Goal: Navigation & Orientation: Find specific page/section

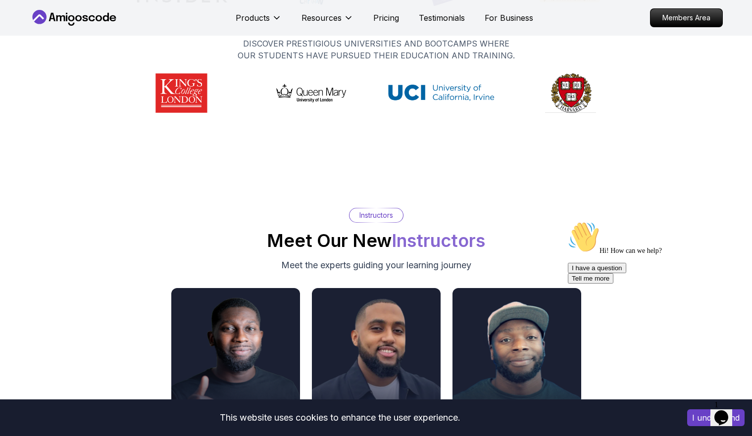
scroll to position [4793, 0]
click at [375, 216] on p "Instructors" at bounding box center [376, 215] width 34 height 10
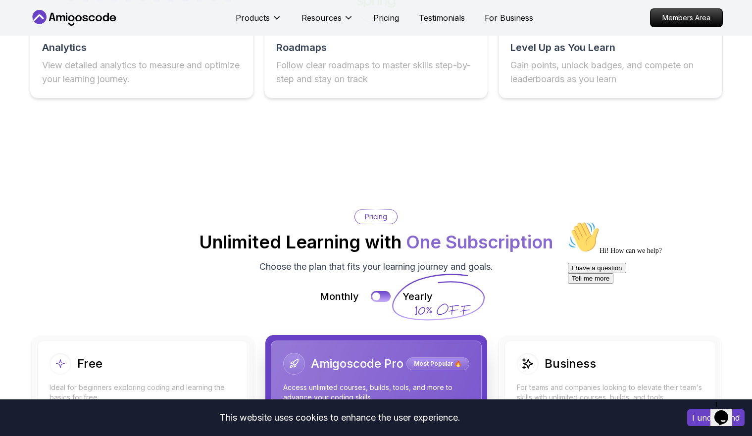
scroll to position [1979, 0]
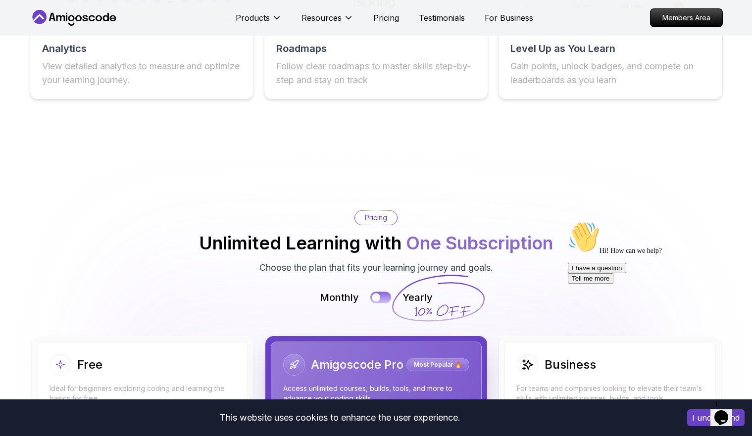
click at [378, 295] on div at bounding box center [376, 297] width 8 height 8
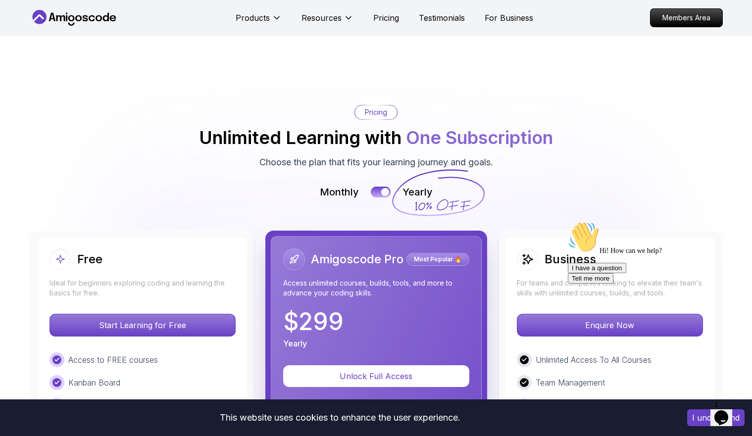
scroll to position [2084, 0]
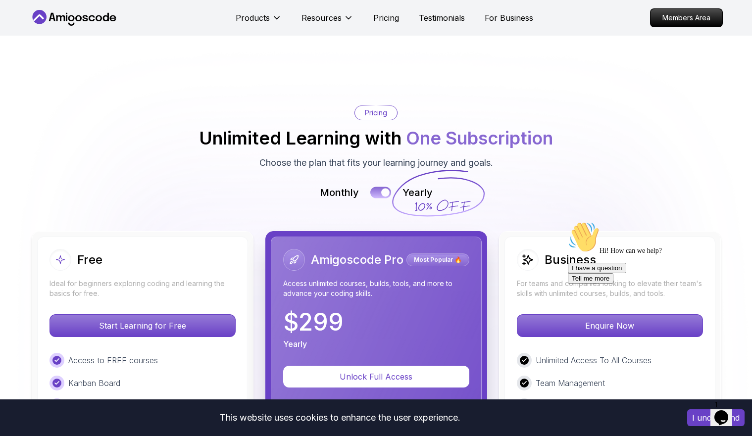
click at [378, 196] on button at bounding box center [380, 192] width 21 height 11
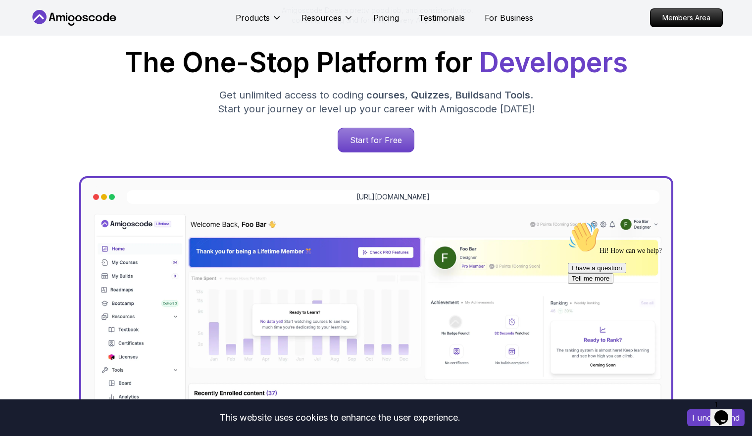
scroll to position [0, 0]
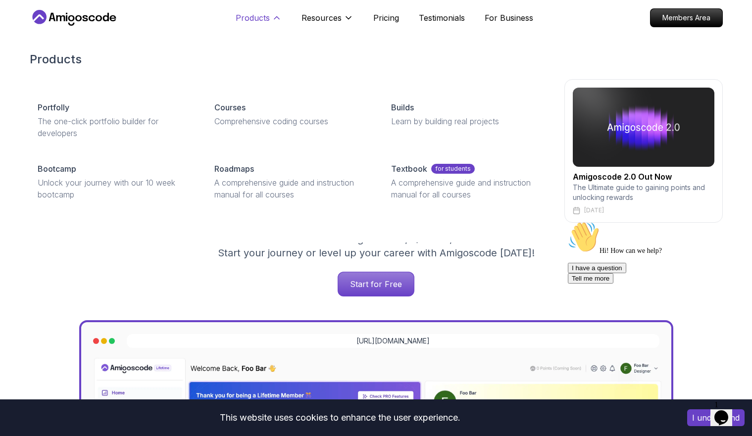
click at [274, 22] on icon at bounding box center [277, 18] width 10 height 10
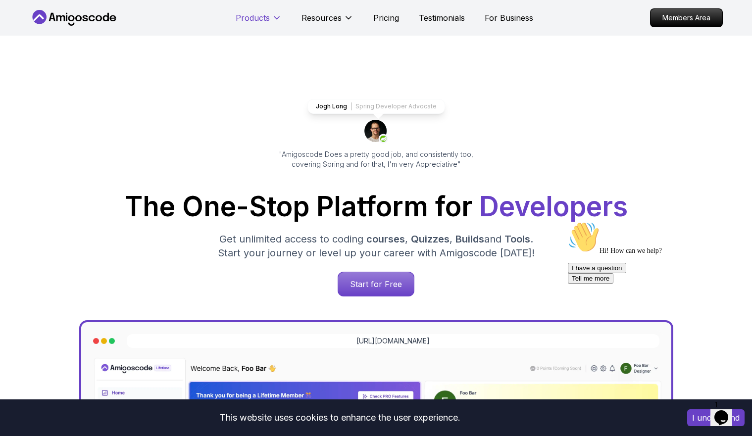
click at [274, 22] on icon at bounding box center [277, 18] width 10 height 10
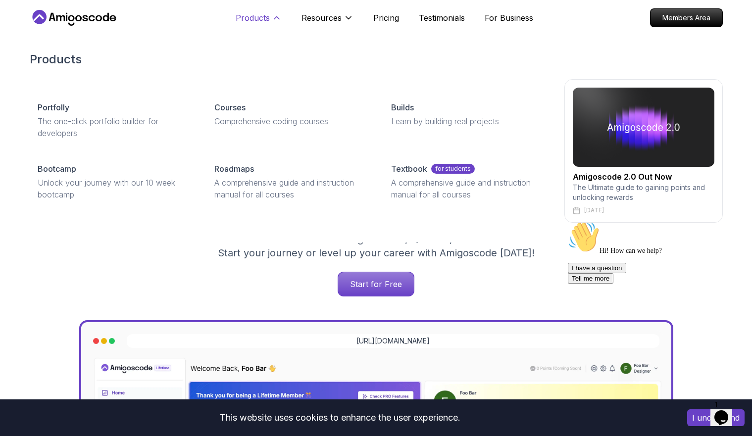
click at [274, 22] on icon at bounding box center [277, 18] width 10 height 10
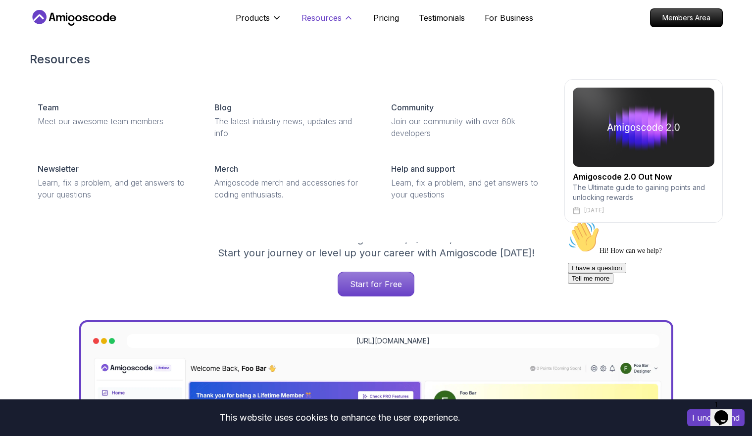
click at [339, 18] on p "Resources" at bounding box center [321, 18] width 40 height 12
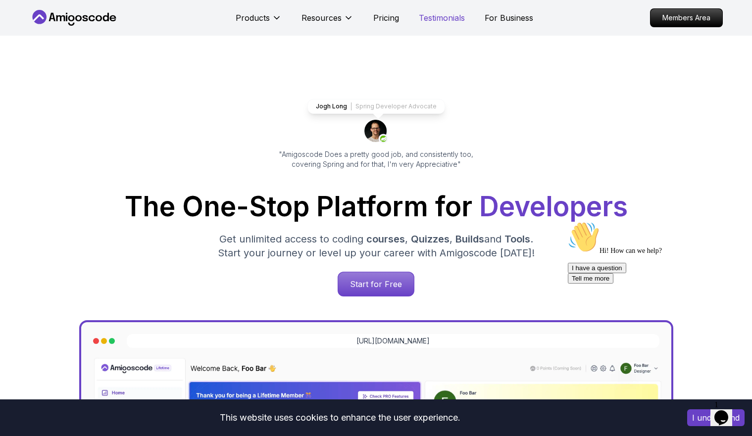
click at [450, 19] on p "Testimonials" at bounding box center [442, 18] width 46 height 12
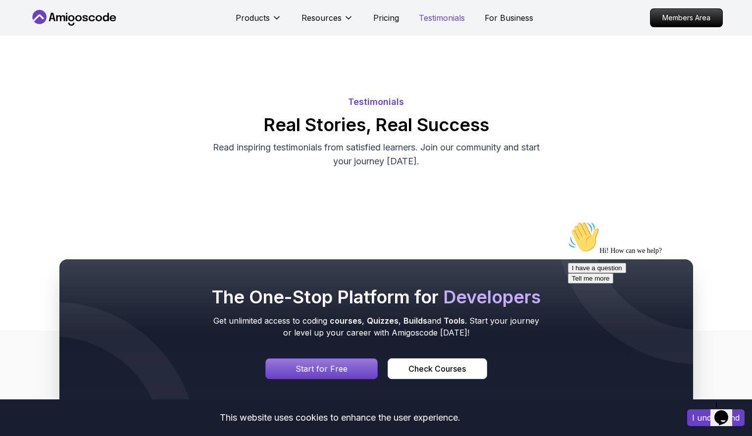
click at [448, 22] on p "Testimonials" at bounding box center [442, 18] width 46 height 12
click at [502, 21] on p "For Business" at bounding box center [508, 18] width 48 height 12
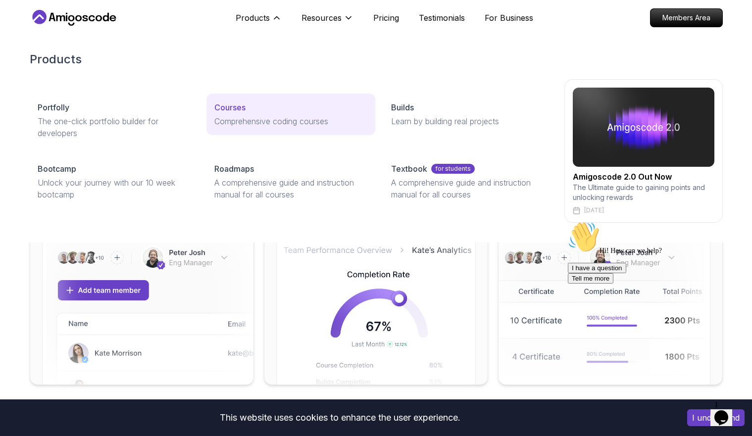
click at [232, 118] on p "Comprehensive coding courses" at bounding box center [290, 121] width 153 height 12
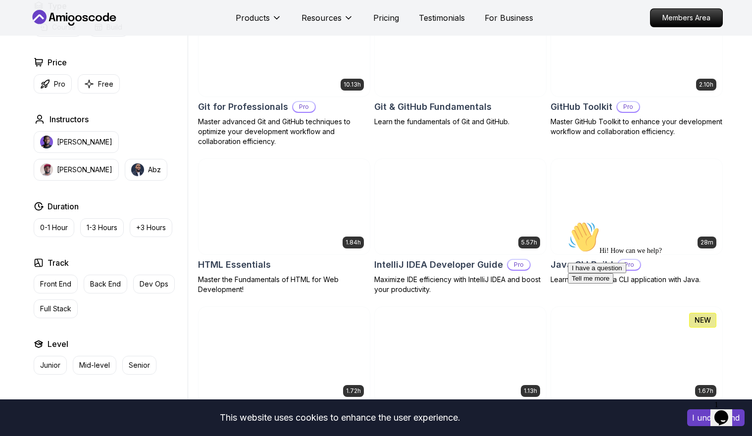
scroll to position [1096, 0]
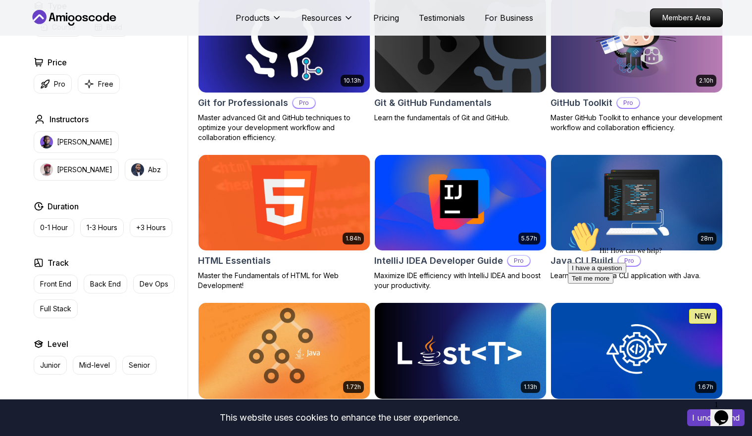
click at [414, 207] on img at bounding box center [460, 202] width 180 height 100
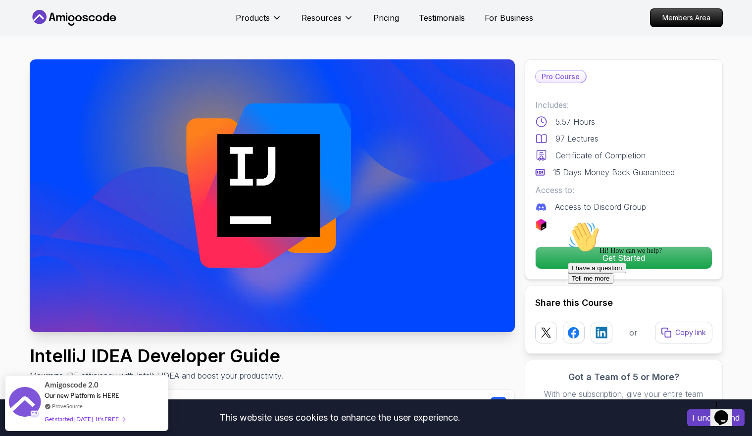
click at [608, 246] on div "Hi! How can we help? I have a question Tell me more" at bounding box center [656, 252] width 178 height 62
click at [602, 254] on div "Hi! How can we help? I have a question Tell me more" at bounding box center [656, 252] width 178 height 62
click at [685, 19] on p "Members Area" at bounding box center [686, 17] width 68 height 17
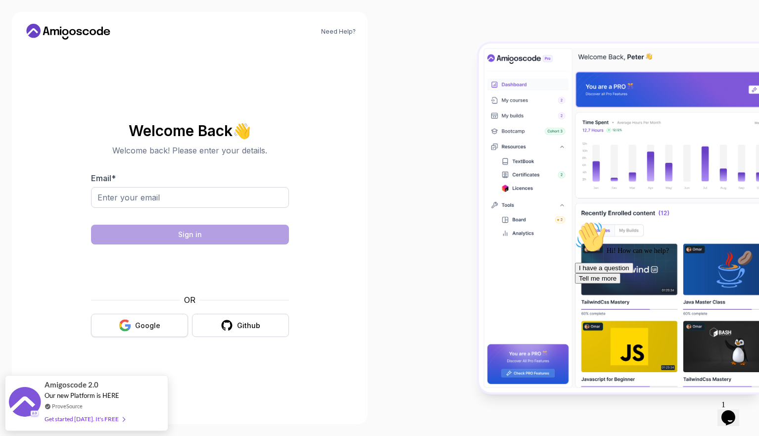
click at [146, 331] on button "Google" at bounding box center [139, 325] width 97 height 23
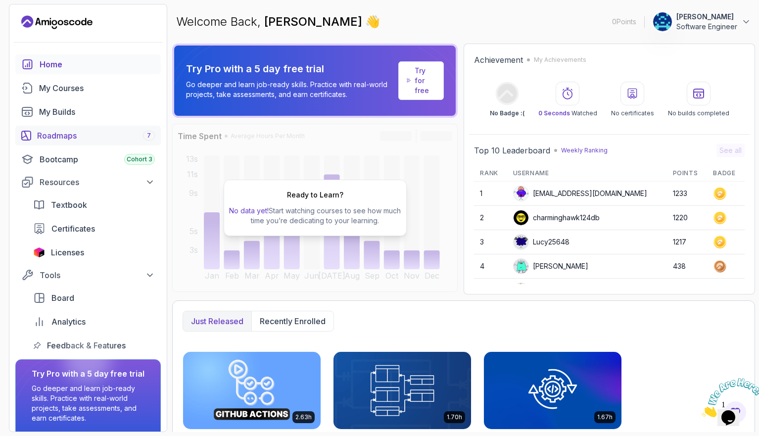
click at [69, 132] on div "Roadmaps 7" at bounding box center [96, 136] width 118 height 12
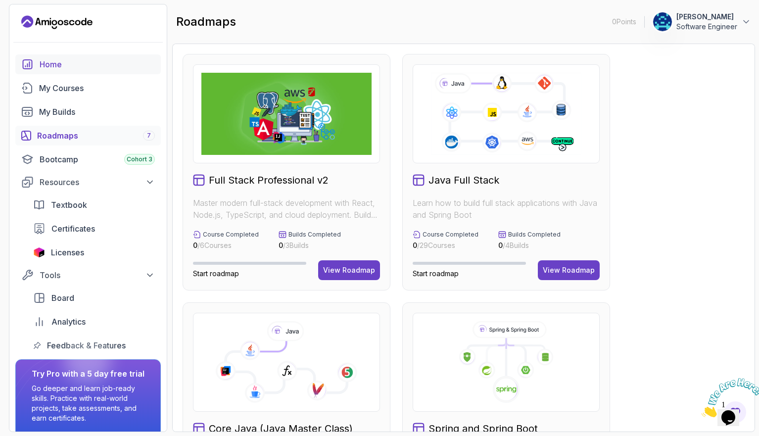
click at [46, 69] on div "Home" at bounding box center [97, 64] width 115 height 12
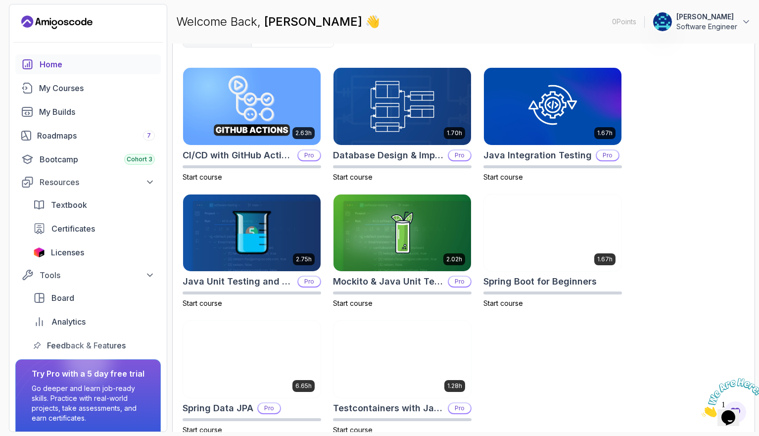
scroll to position [297, 0]
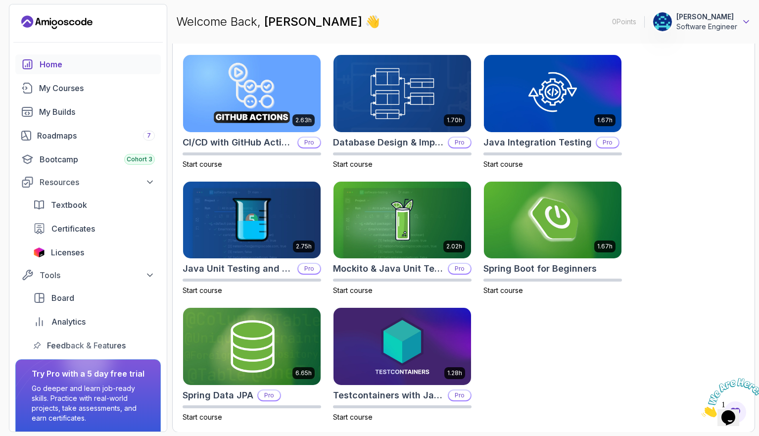
click at [742, 20] on icon at bounding box center [746, 22] width 10 height 10
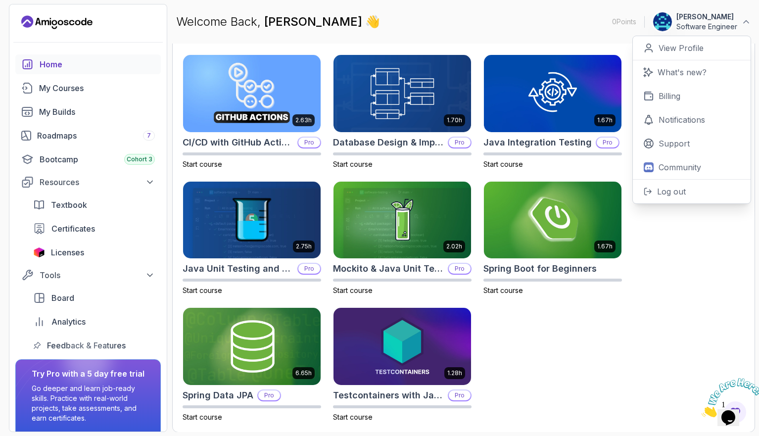
click at [490, 20] on div "Welcome Back, Alson 👋 0 Points 1 Alson Software Engineer 0 Points View Profile …" at bounding box center [463, 22] width 583 height 36
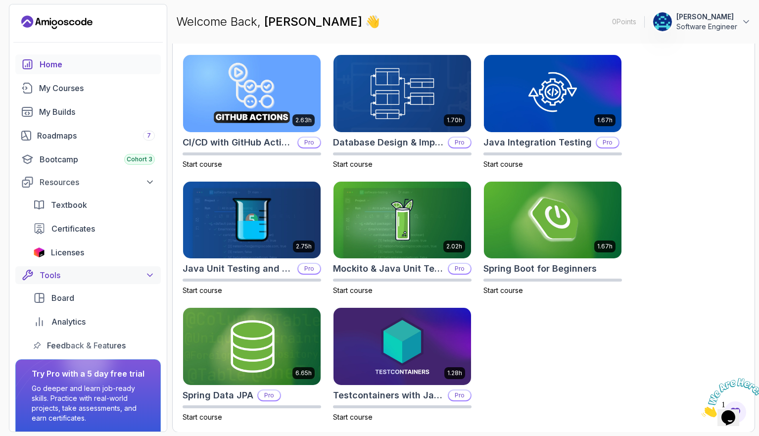
click at [118, 276] on div "Tools" at bounding box center [97, 275] width 115 height 12
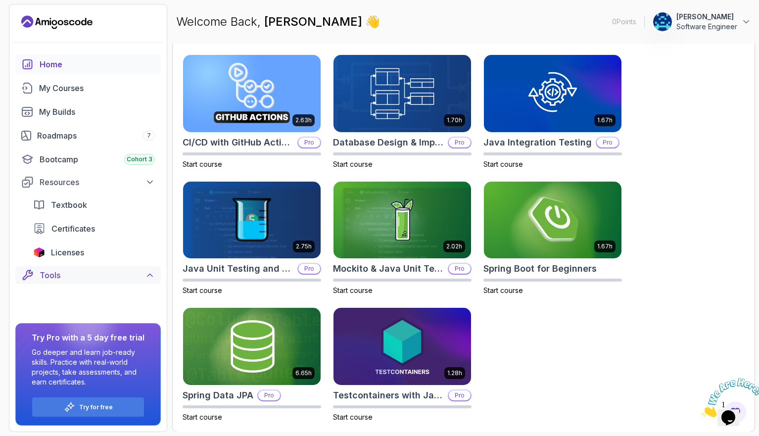
click at [118, 276] on div "Tools" at bounding box center [97, 275] width 115 height 12
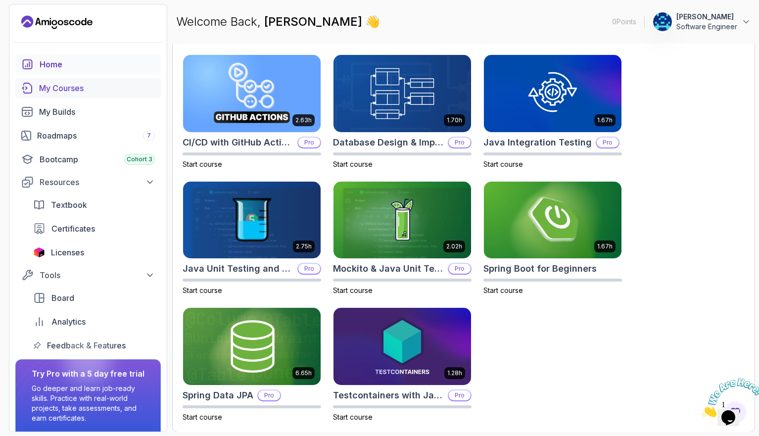
click at [77, 86] on div "My Courses" at bounding box center [97, 88] width 116 height 12
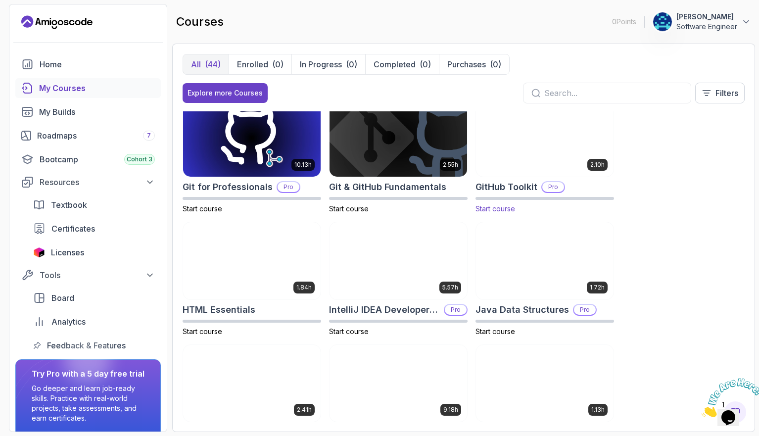
scroll to position [379, 0]
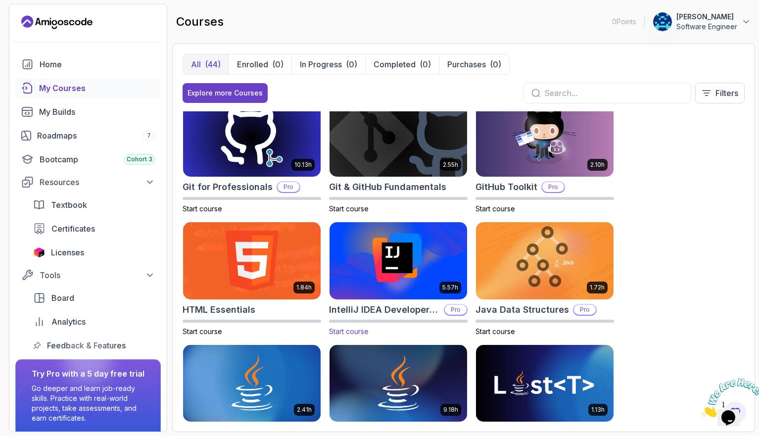
click at [384, 267] on img at bounding box center [398, 260] width 144 height 81
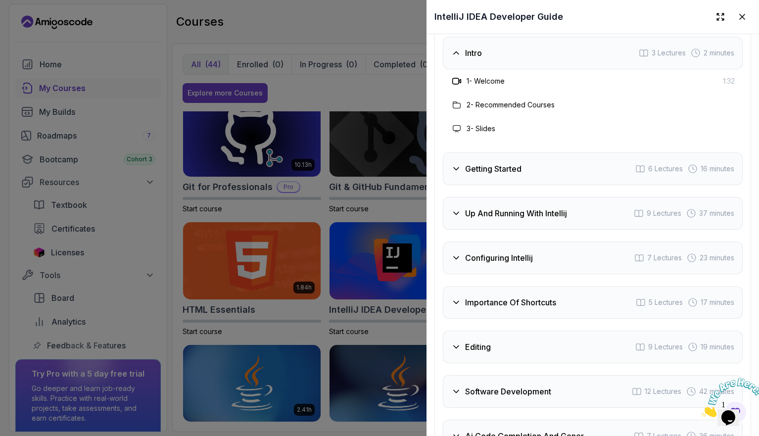
scroll to position [2053, 0]
